Goal: Information Seeking & Learning: Find specific fact

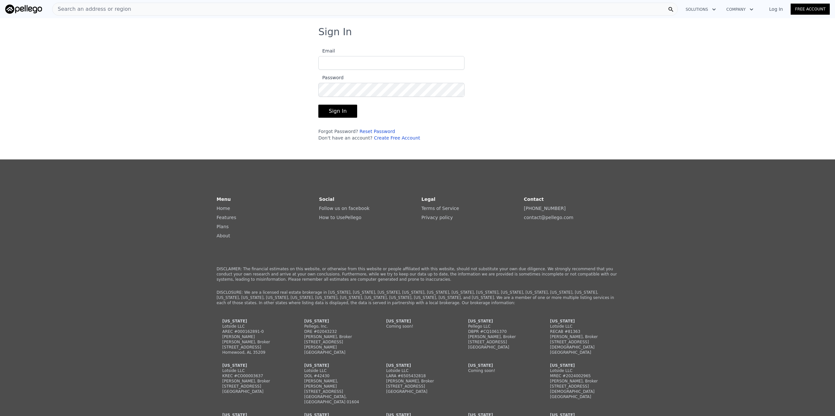
type input "[PERSON_NAME][EMAIL_ADDRESS][DOMAIN_NAME]"
click at [334, 113] on button "Sign In" at bounding box center [337, 111] width 39 height 13
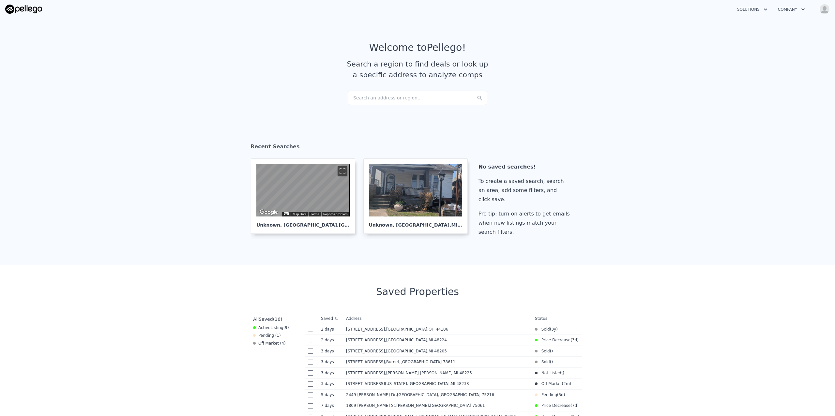
click at [381, 98] on div "Search an address or region..." at bounding box center [418, 98] width 140 height 14
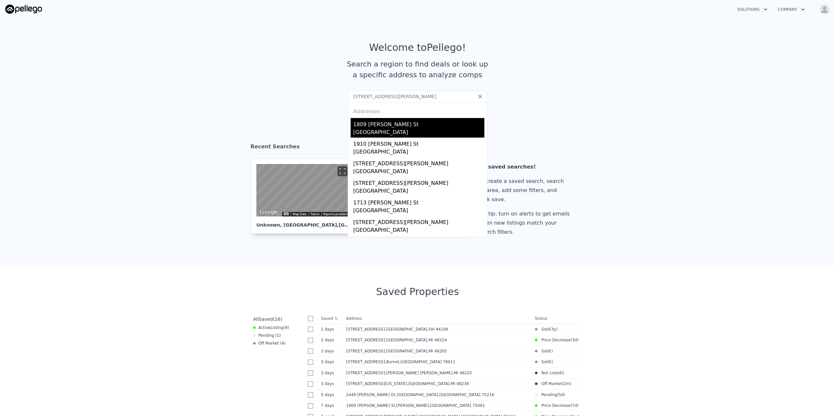
type input "[STREET_ADDRESS][PERSON_NAME]"
click at [373, 129] on div "[GEOGRAPHIC_DATA]" at bounding box center [418, 133] width 131 height 9
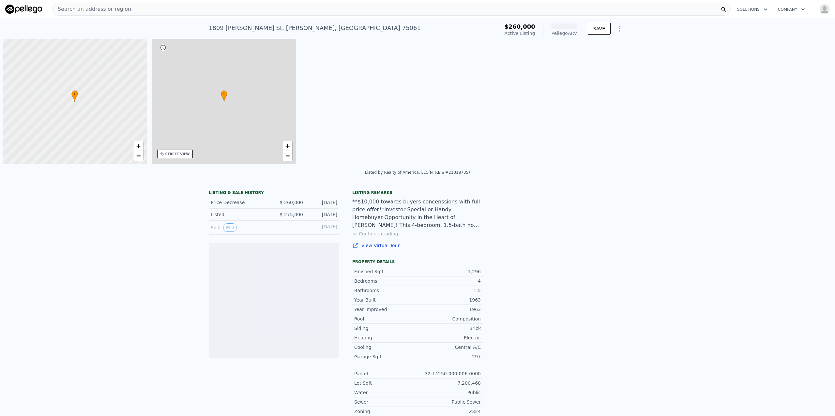
scroll to position [0, 3]
